Goal: Navigation & Orientation: Find specific page/section

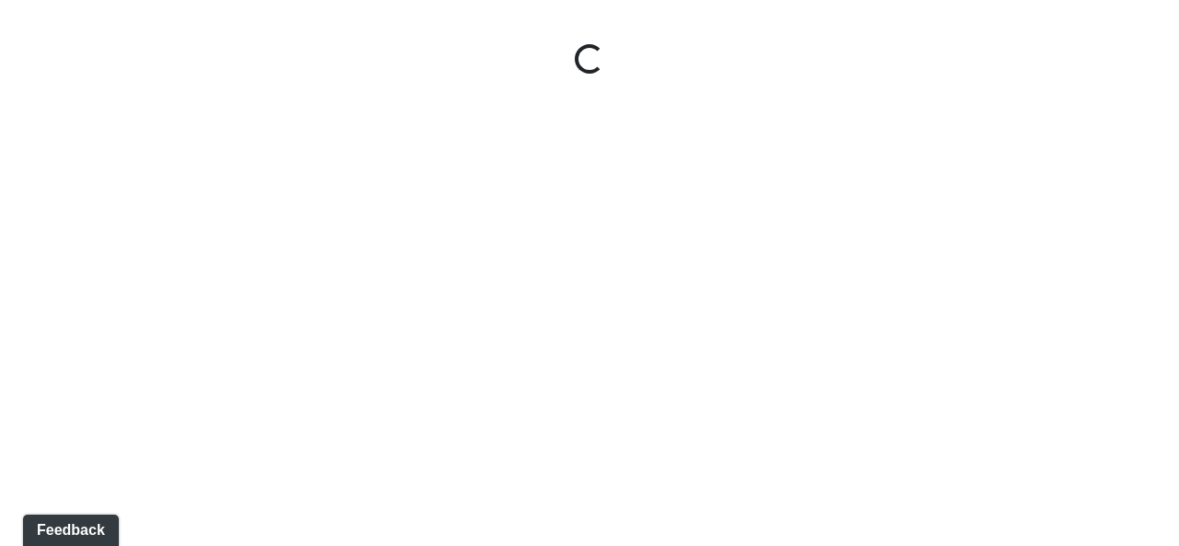
select select "fAUJUhKquEknhtgdbmRCdS"
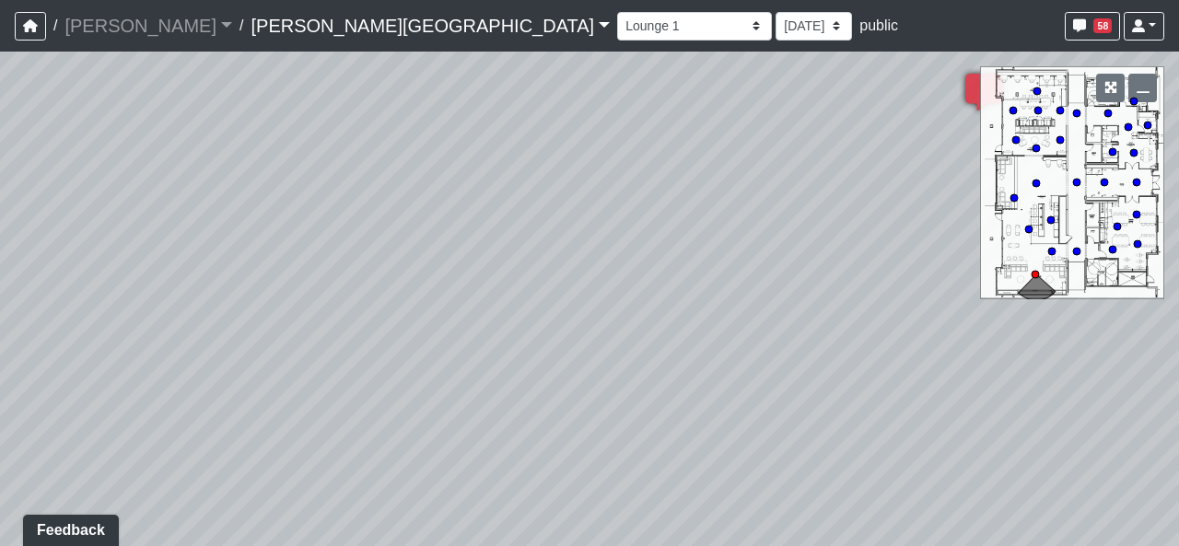
click at [251, 32] on link "Tanner Road" at bounding box center [430, 25] width 359 height 37
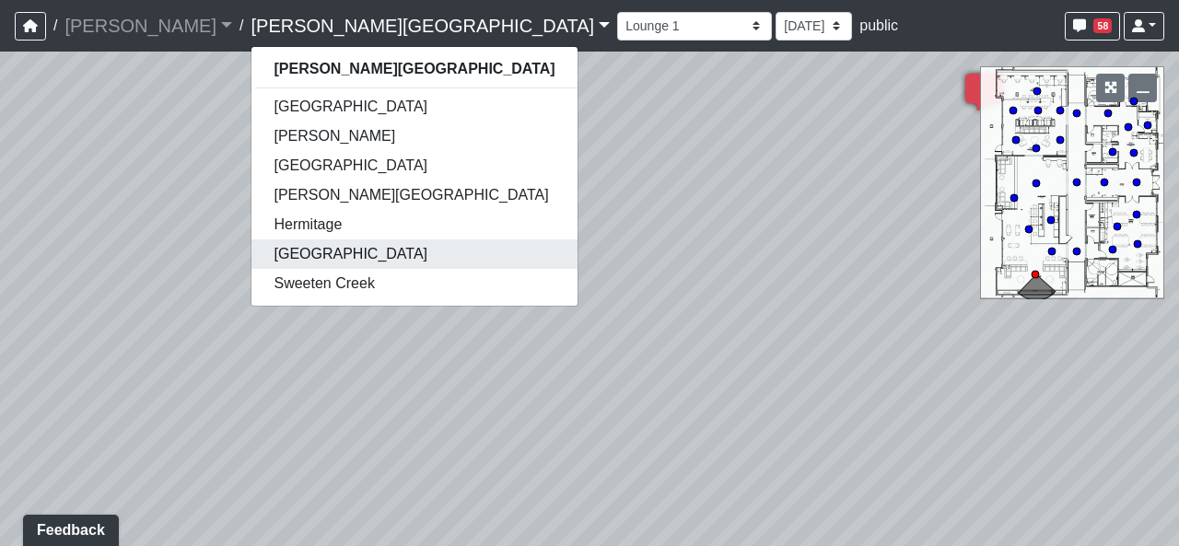
click at [283, 259] on link "[GEOGRAPHIC_DATA]" at bounding box center [413, 253] width 325 height 29
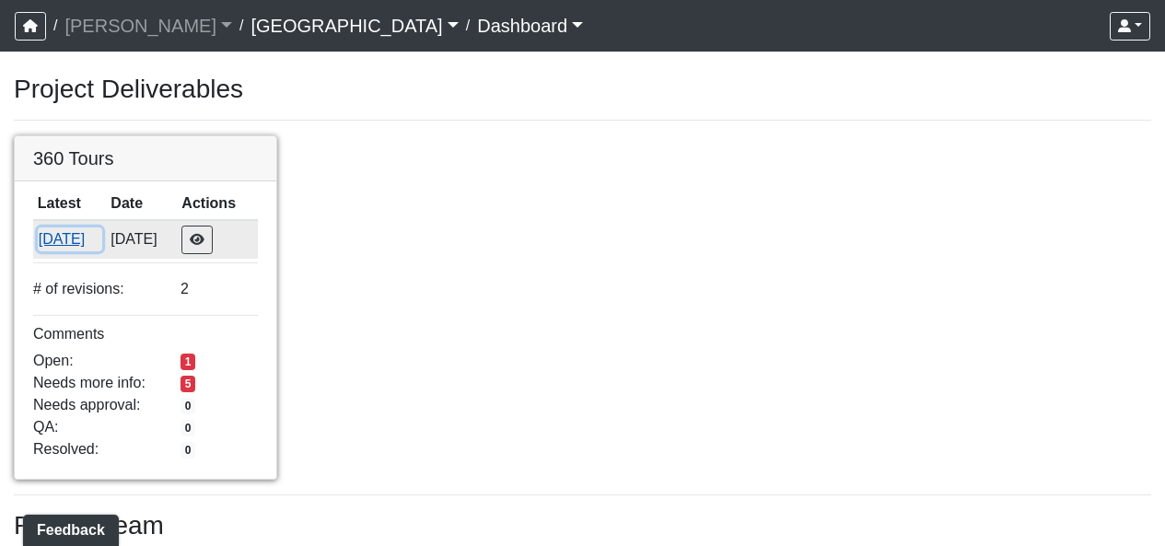
click at [102, 251] on button "10/11/2025" at bounding box center [70, 239] width 64 height 24
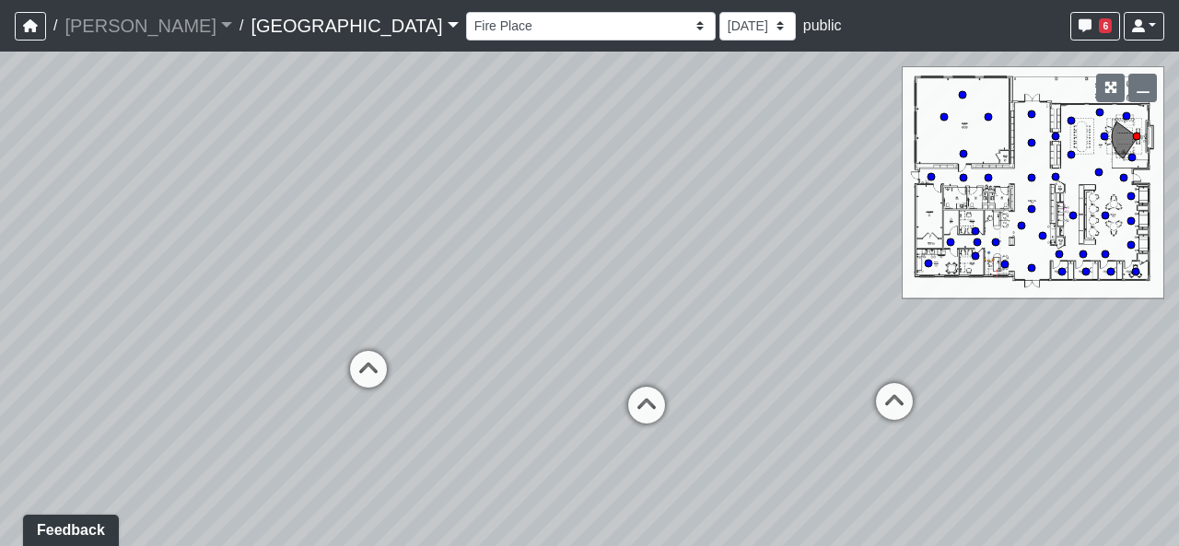
drag, startPoint x: 766, startPoint y: 370, endPoint x: 676, endPoint y: 352, distance: 92.1
click at [676, 352] on div "Loading... North Entry Loading... Hallway Loading... Storefront Loading... Fire…" at bounding box center [589, 299] width 1179 height 495
click at [631, 385] on icon at bounding box center [638, 409] width 55 height 55
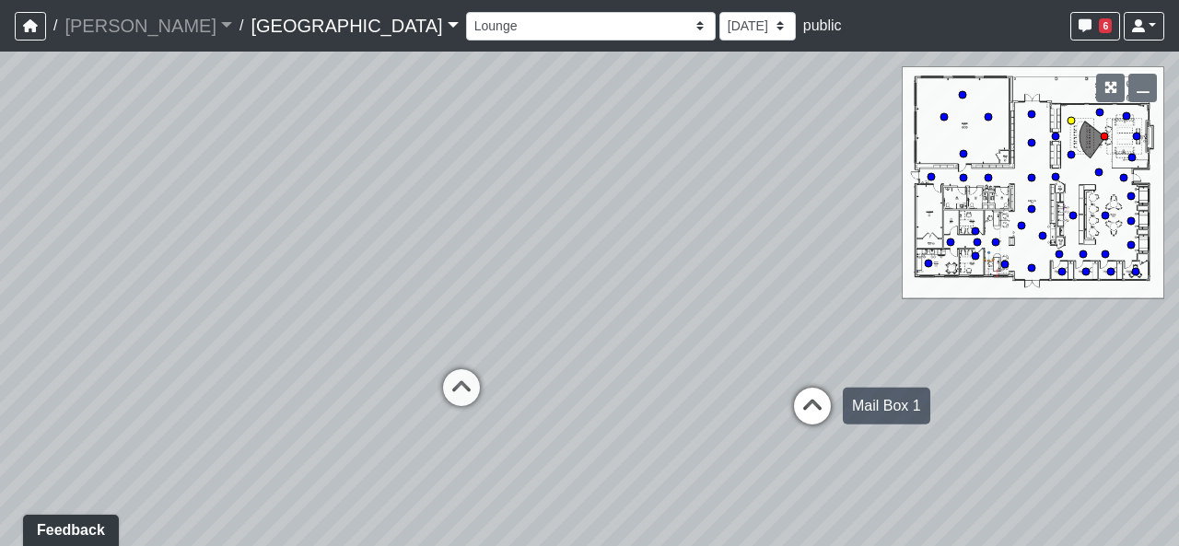
click at [799, 390] on icon at bounding box center [812, 415] width 55 height 55
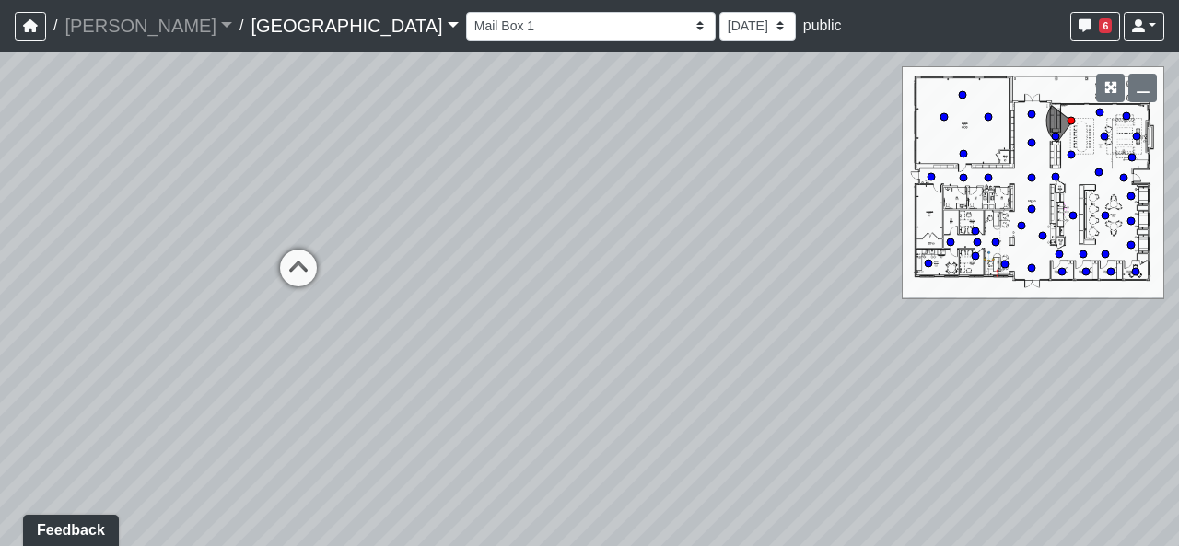
drag, startPoint x: 659, startPoint y: 386, endPoint x: 933, endPoint y: 363, distance: 275.4
click at [936, 365] on div "Loading... North Entry Loading... Hallway Loading... Storefront Loading... Fire…" at bounding box center [589, 299] width 1179 height 495
drag, startPoint x: 415, startPoint y: 367, endPoint x: 470, endPoint y: 367, distance: 54.3
click at [470, 367] on div "Loading... North Entry Loading... Hallway Loading... Storefront Loading... Fire…" at bounding box center [589, 299] width 1179 height 495
click at [1100, 29] on span "6" at bounding box center [1105, 25] width 13 height 15
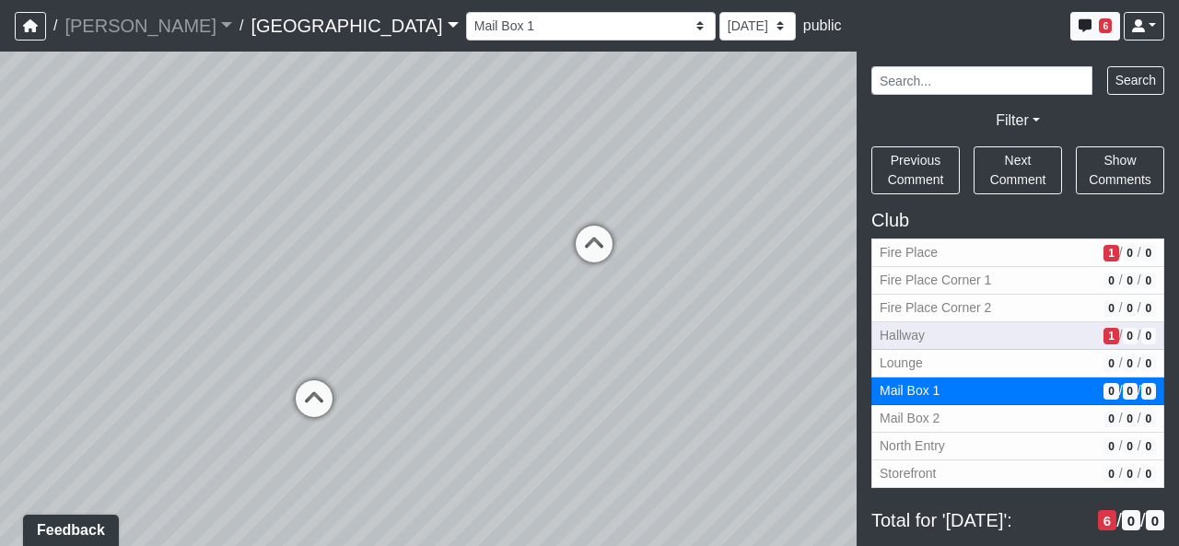
click at [1056, 340] on span "Hallway" at bounding box center [988, 335] width 216 height 19
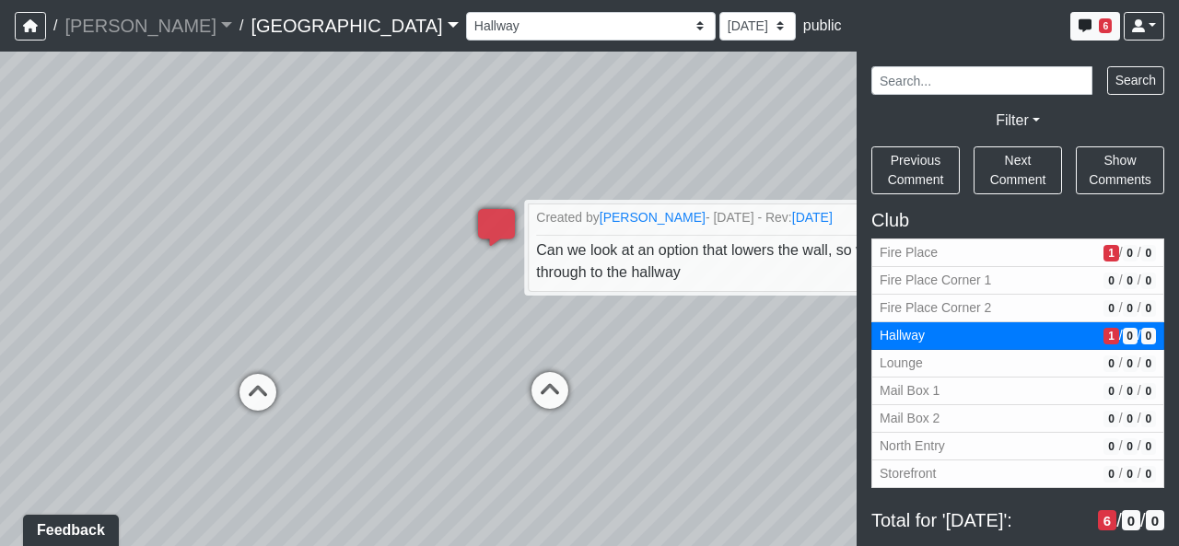
drag, startPoint x: 480, startPoint y: 320, endPoint x: 678, endPoint y: 356, distance: 201.4
click at [678, 356] on div "Loading... North Entry Loading... Hallway Loading... Storefront Loading... Fire…" at bounding box center [589, 299] width 1179 height 495
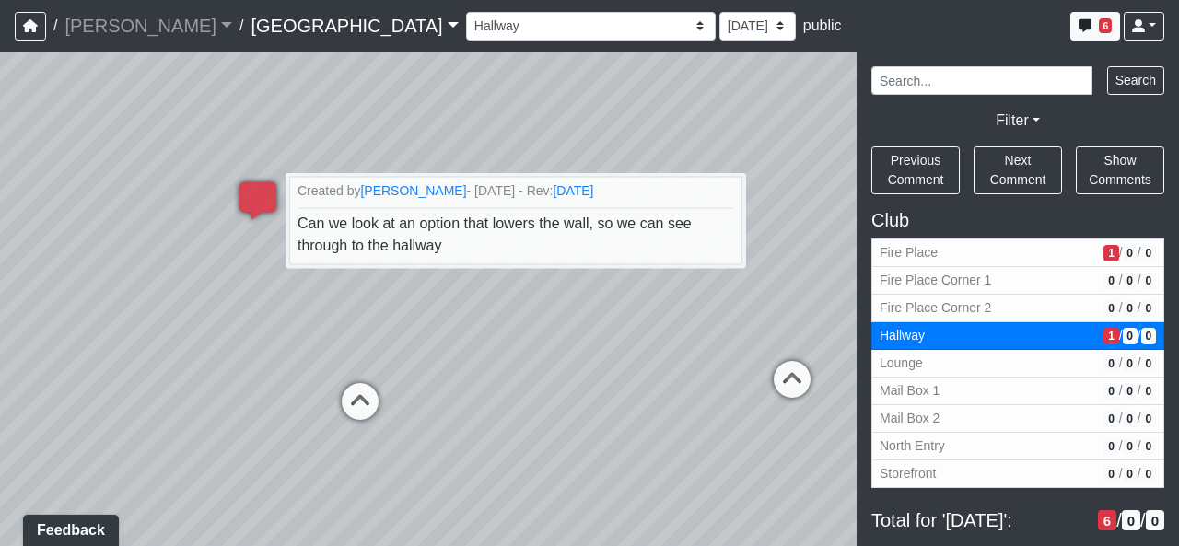
drag, startPoint x: 714, startPoint y: 369, endPoint x: 433, endPoint y: 355, distance: 281.3
click at [433, 355] on div "Loading... North Entry Loading... Hallway Loading... Storefront Loading... Fire…" at bounding box center [589, 299] width 1179 height 495
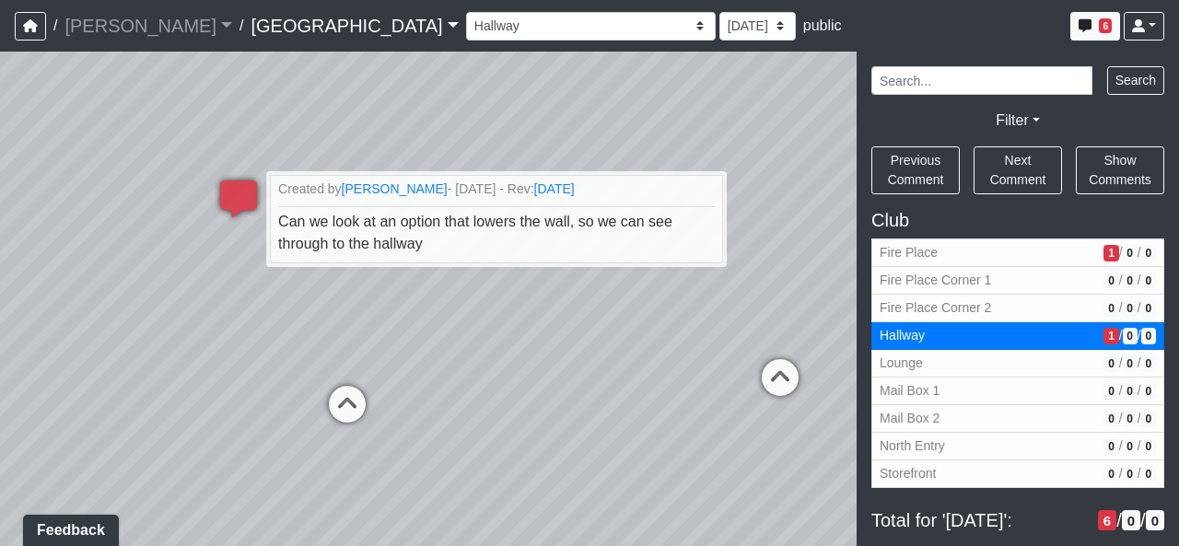
drag, startPoint x: 457, startPoint y: 356, endPoint x: 438, endPoint y: 356, distance: 18.4
click at [438, 356] on div "Loading... North Entry Loading... Hallway Loading... Storefront Loading... Fire…" at bounding box center [589, 299] width 1179 height 495
click at [1039, 265] on button "Fire Place 1 / 0 / 0" at bounding box center [1017, 253] width 293 height 29
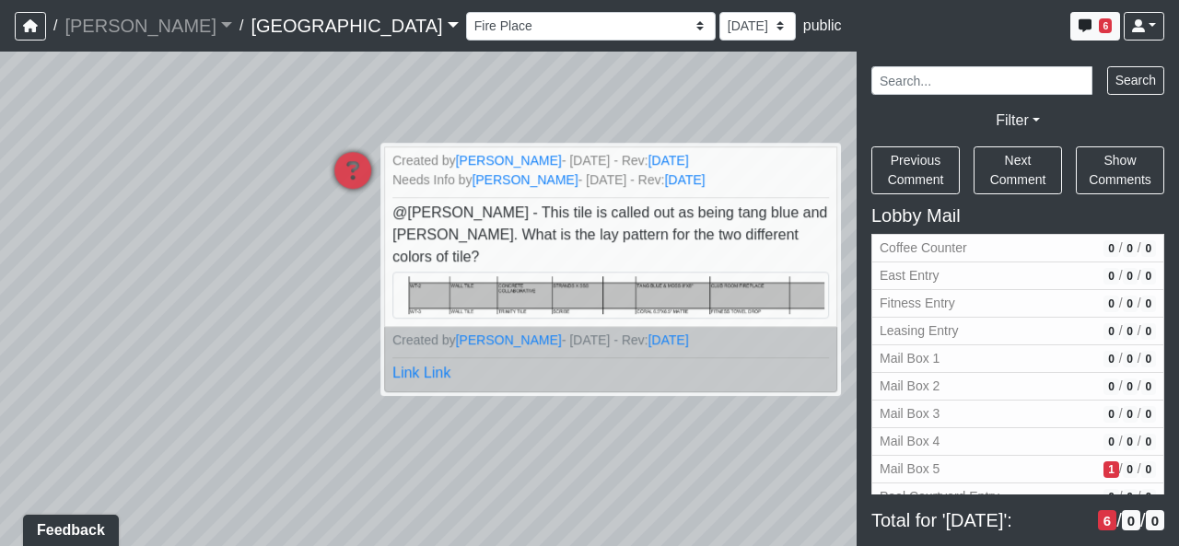
scroll to position [1289, 0]
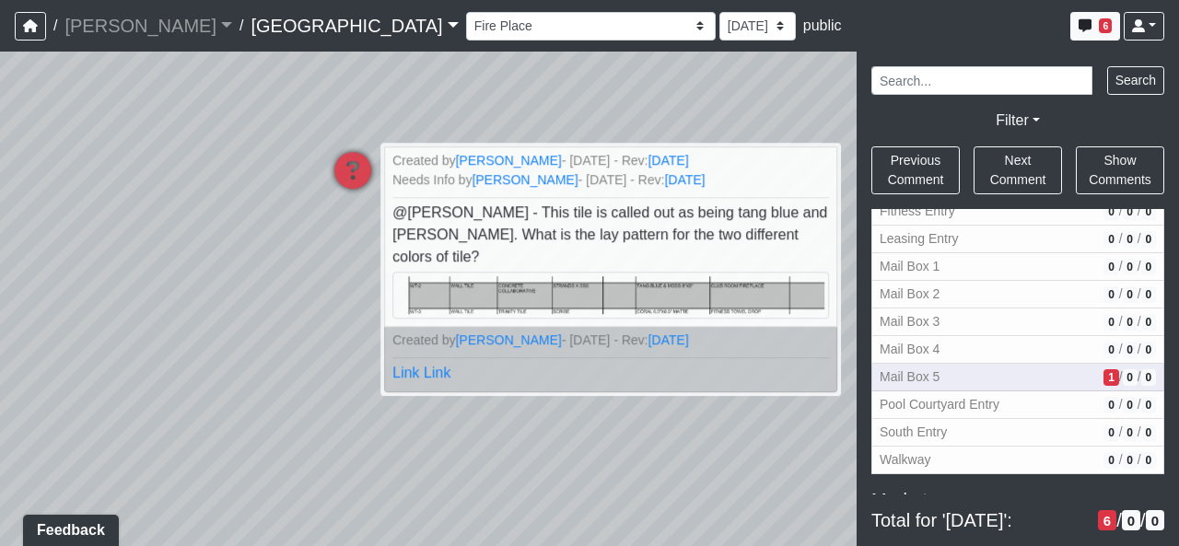
click at [1018, 366] on button "Mail Box 5 1 / 0 / 0" at bounding box center [1017, 378] width 293 height 28
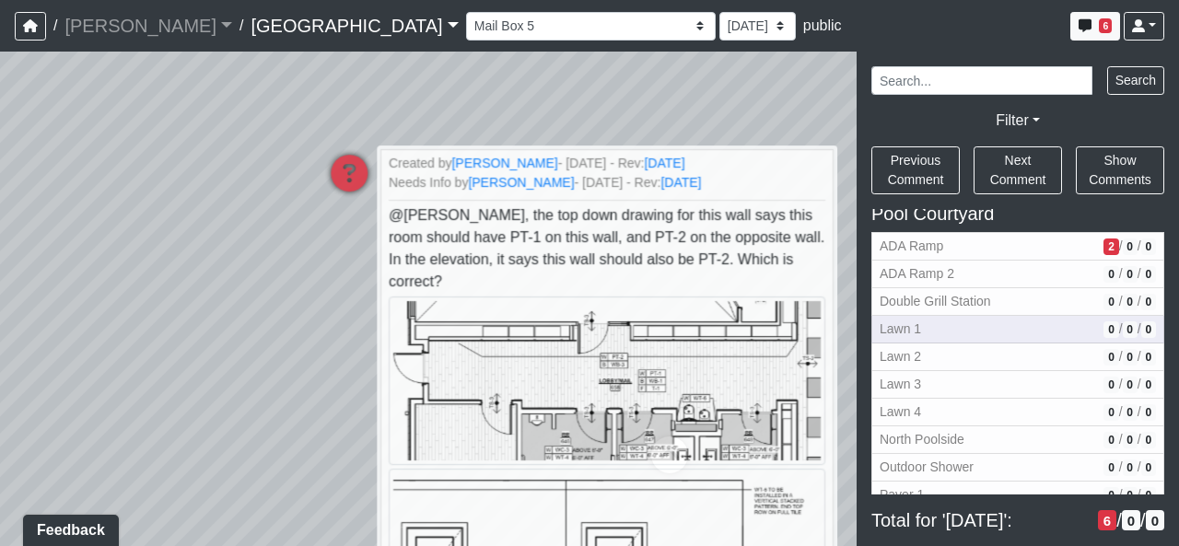
scroll to position [1750, 0]
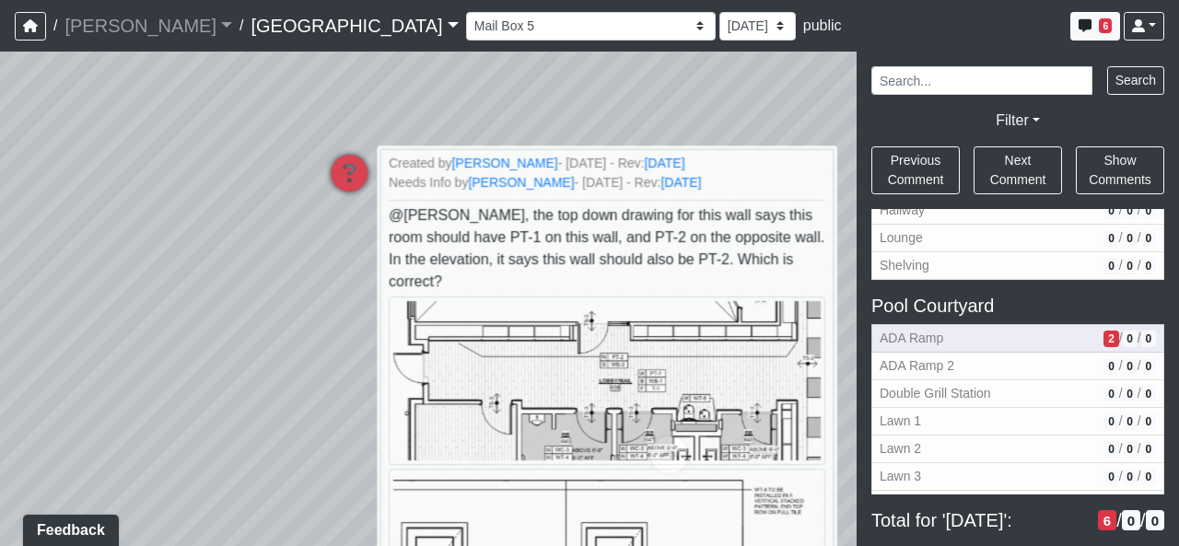
click at [973, 347] on span "ADA Ramp" at bounding box center [988, 338] width 216 height 19
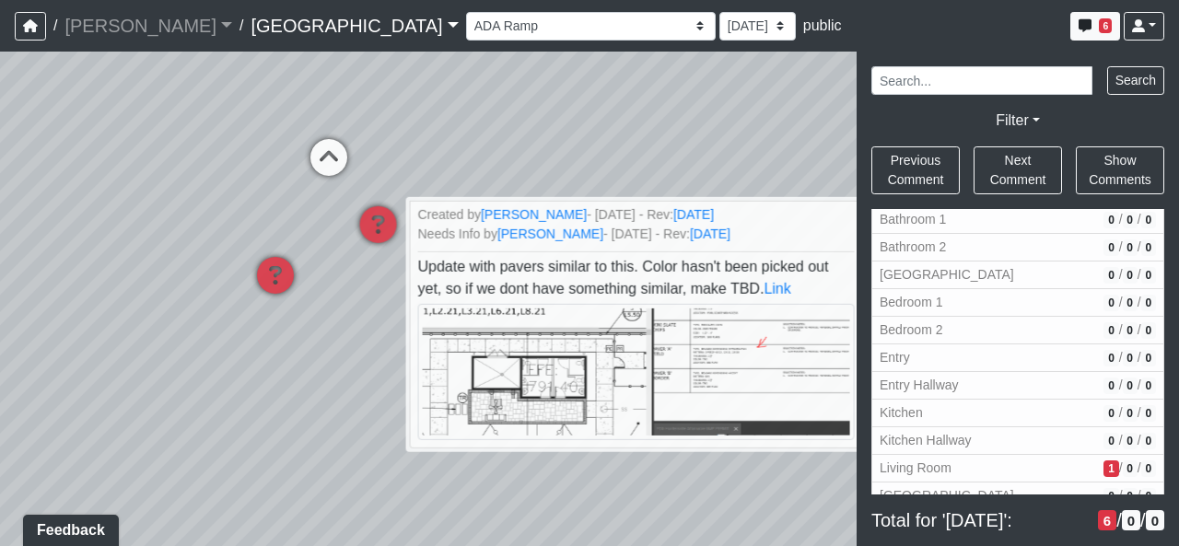
scroll to position [2763, 0]
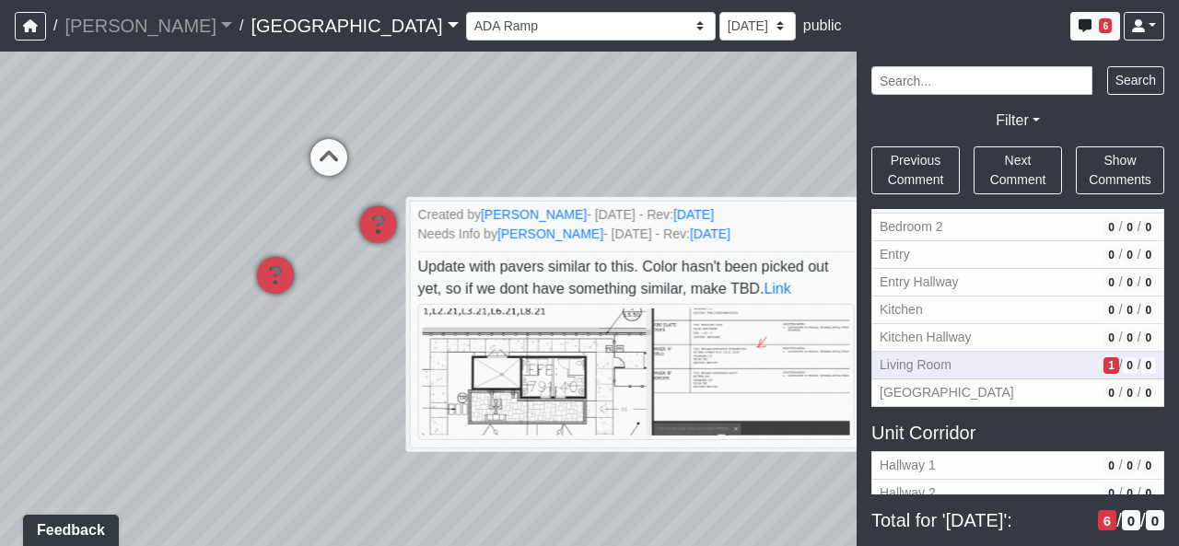
click at [979, 363] on span "Living Room" at bounding box center [988, 365] width 216 height 19
select select "hRvPqiZ5aUy4vGT3CFGei4"
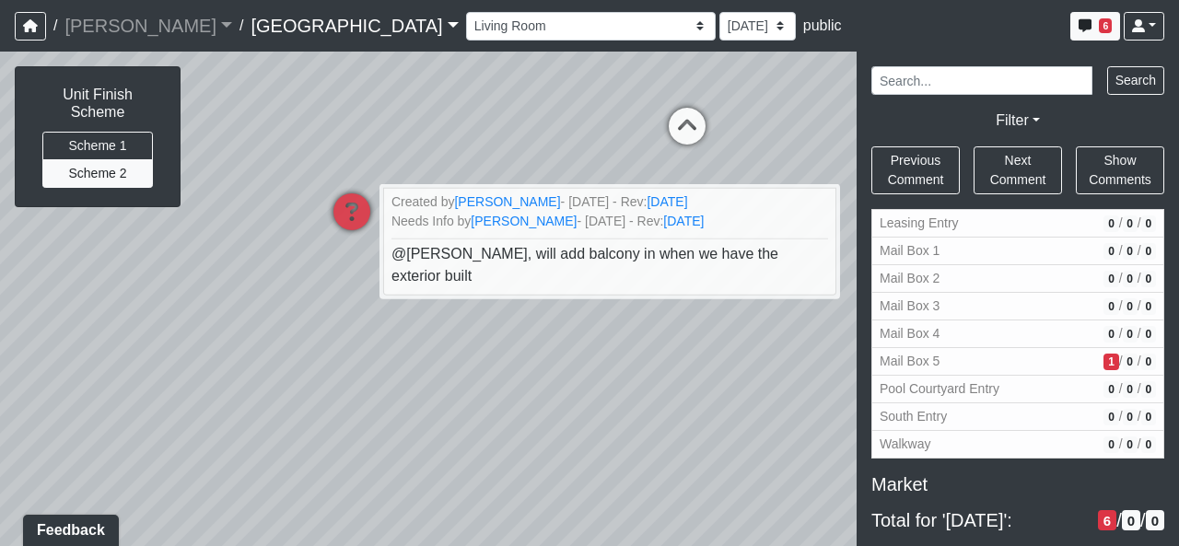
scroll to position [1289, 0]
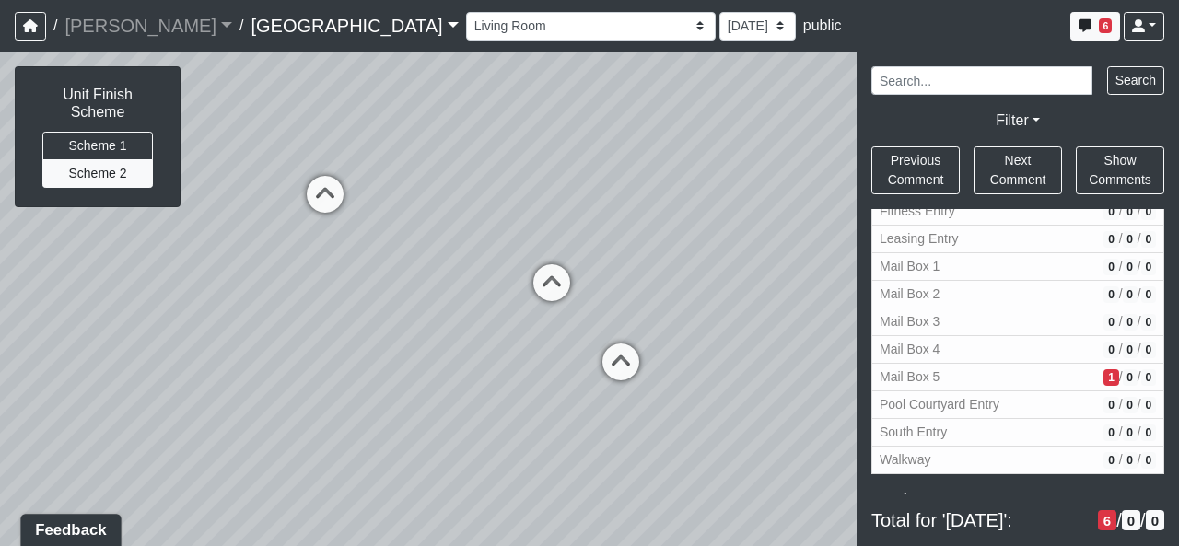
drag, startPoint x: 605, startPoint y: 945, endPoint x: 34, endPoint y: 526, distance: 708.3
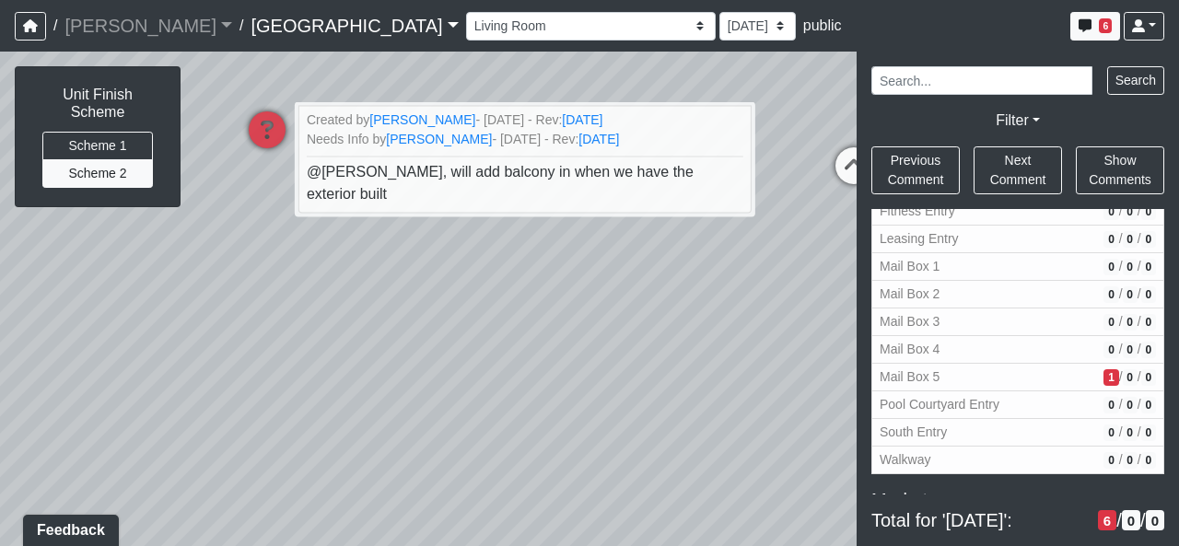
click at [527, 344] on div "Loading... North Entry Loading... Hallway Loading... Storefront Loading... Fire…" at bounding box center [589, 299] width 1179 height 495
